Goal: Navigation & Orientation: Find specific page/section

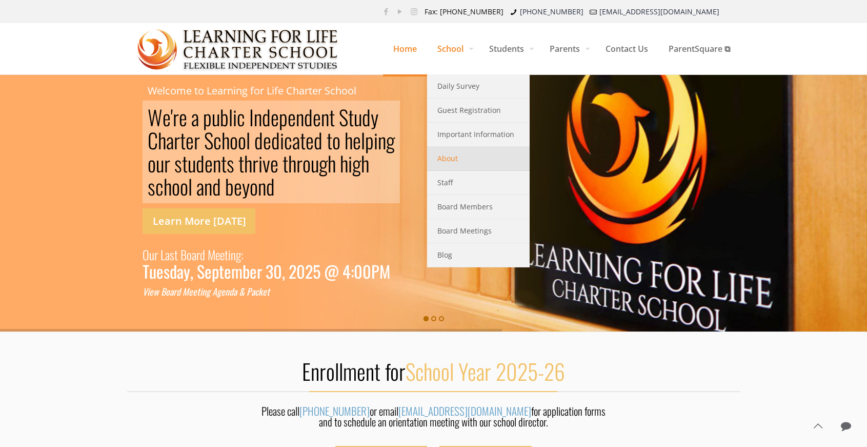
click at [445, 156] on span "About" at bounding box center [447, 158] width 21 height 13
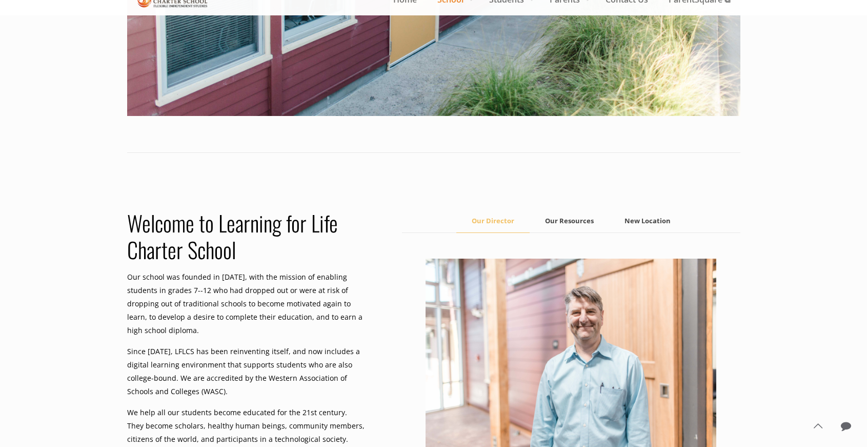
scroll to position [478, 0]
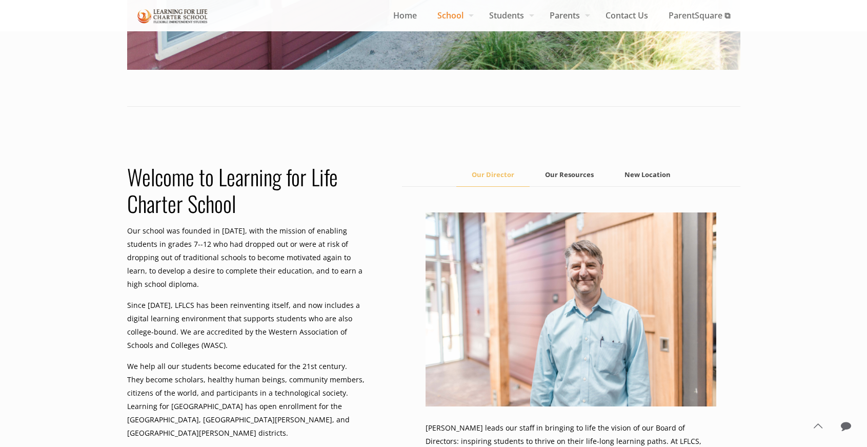
click at [646, 176] on link "New Location" at bounding box center [647, 174] width 77 height 23
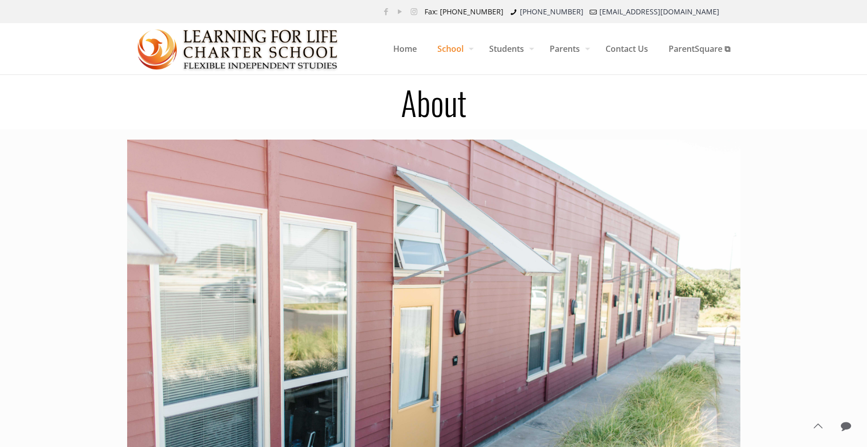
scroll to position [0, 0]
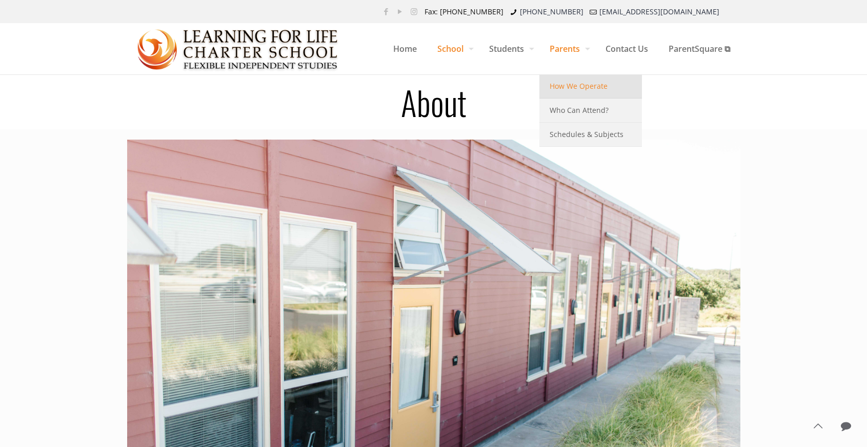
click at [575, 85] on span "How We Operate" at bounding box center [579, 85] width 58 height 13
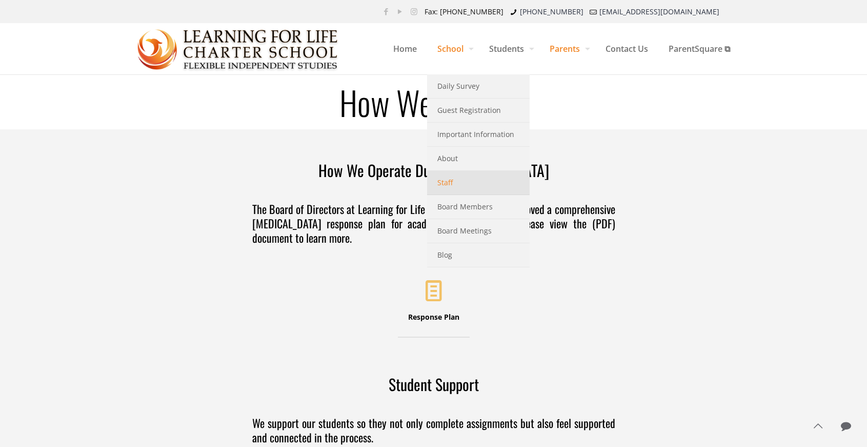
click at [444, 184] on span "Staff" at bounding box center [444, 182] width 15 height 13
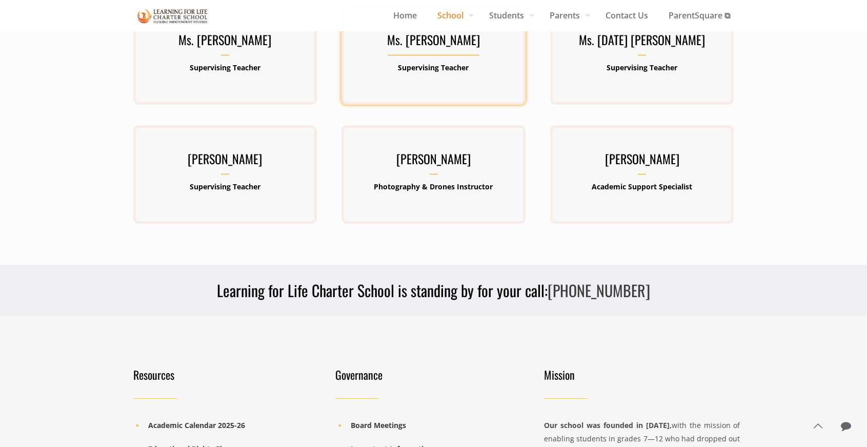
scroll to position [501, 0]
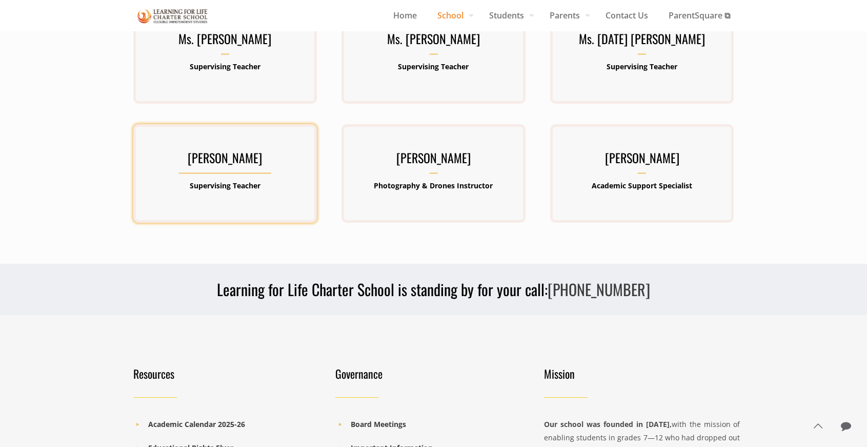
click at [217, 162] on h3 "[PERSON_NAME]" at bounding box center [225, 160] width 184 height 27
